Goal: Complete application form

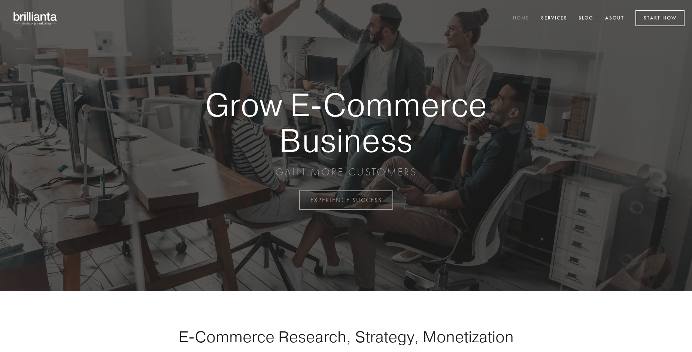
scroll to position [1964, 0]
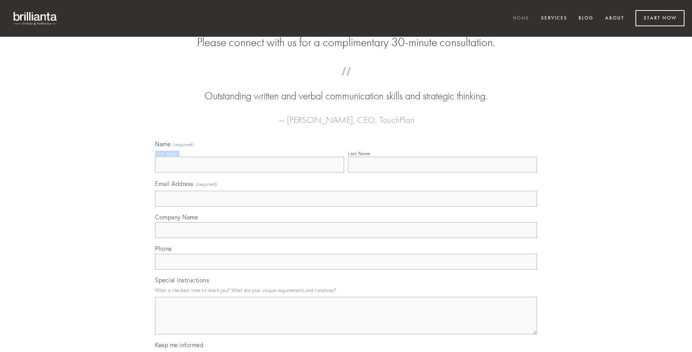
type input "[PERSON_NAME]"
click at [442, 172] on input "Last Name" at bounding box center [442, 165] width 189 height 16
type input "[PERSON_NAME]"
click at [346, 206] on input "Email Address (required)" at bounding box center [346, 199] width 382 height 16
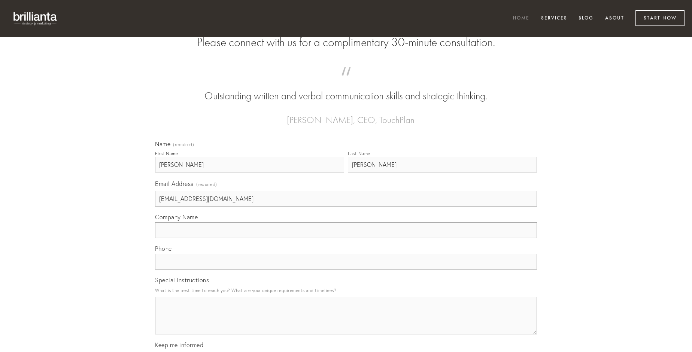
type input "[EMAIL_ADDRESS][DOMAIN_NAME]"
click at [346, 238] on input "Company Name" at bounding box center [346, 230] width 382 height 16
type input "traho"
click at [346, 269] on input "text" at bounding box center [346, 262] width 382 height 16
click at [346, 322] on textarea "Special Instructions" at bounding box center [346, 315] width 382 height 37
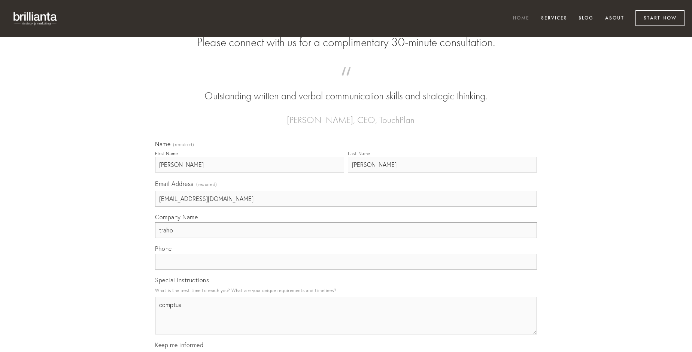
type textarea "comptus"
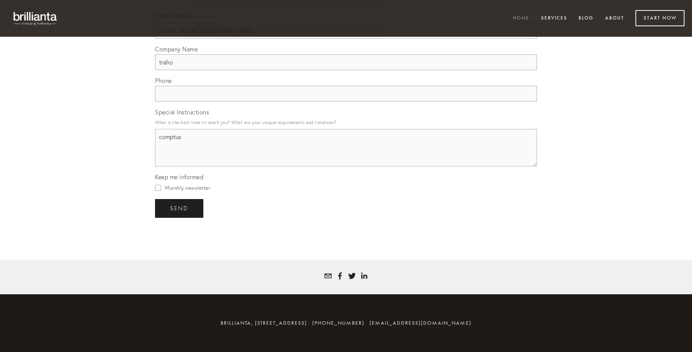
click at [180, 208] on span "send" at bounding box center [179, 208] width 18 height 7
